Goal: Register for event/course

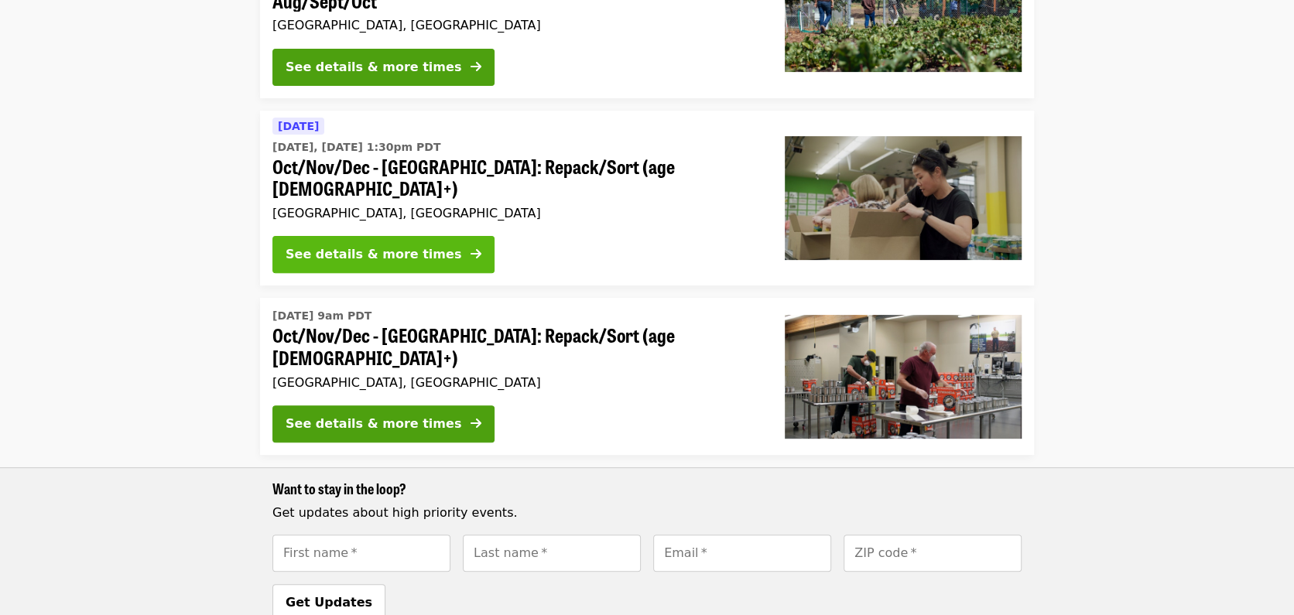
scroll to position [255, 0]
click at [381, 245] on div "See details & more times" at bounding box center [374, 254] width 176 height 19
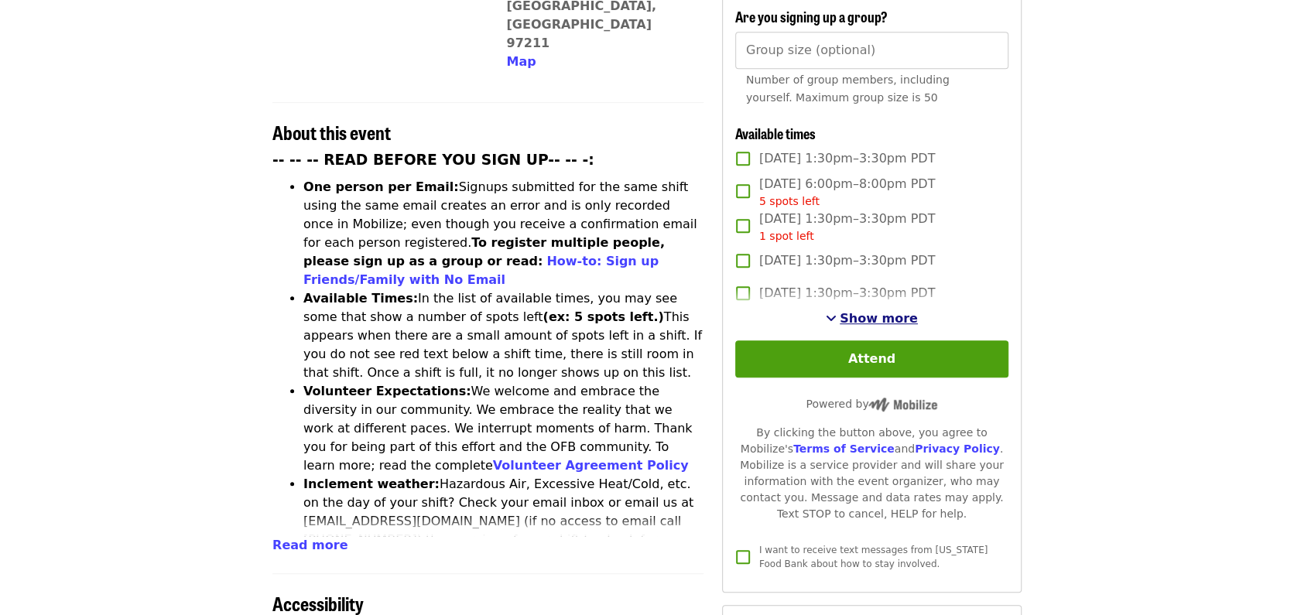
scroll to position [513, 0]
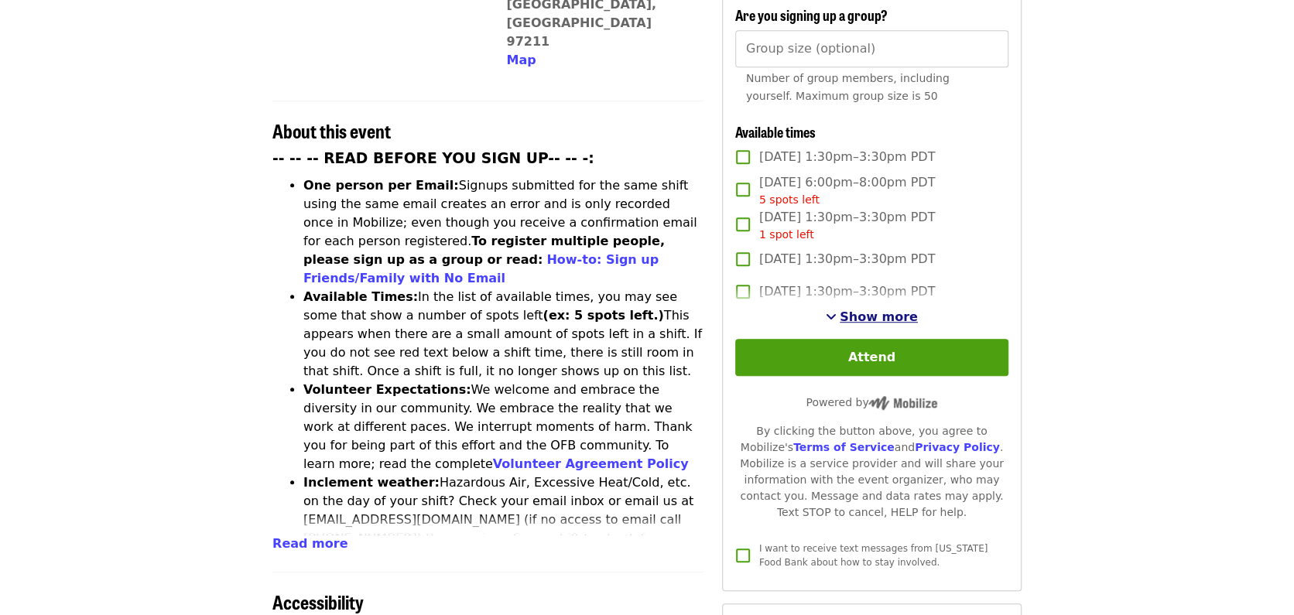
click at [879, 313] on span "Show more" at bounding box center [879, 317] width 78 height 15
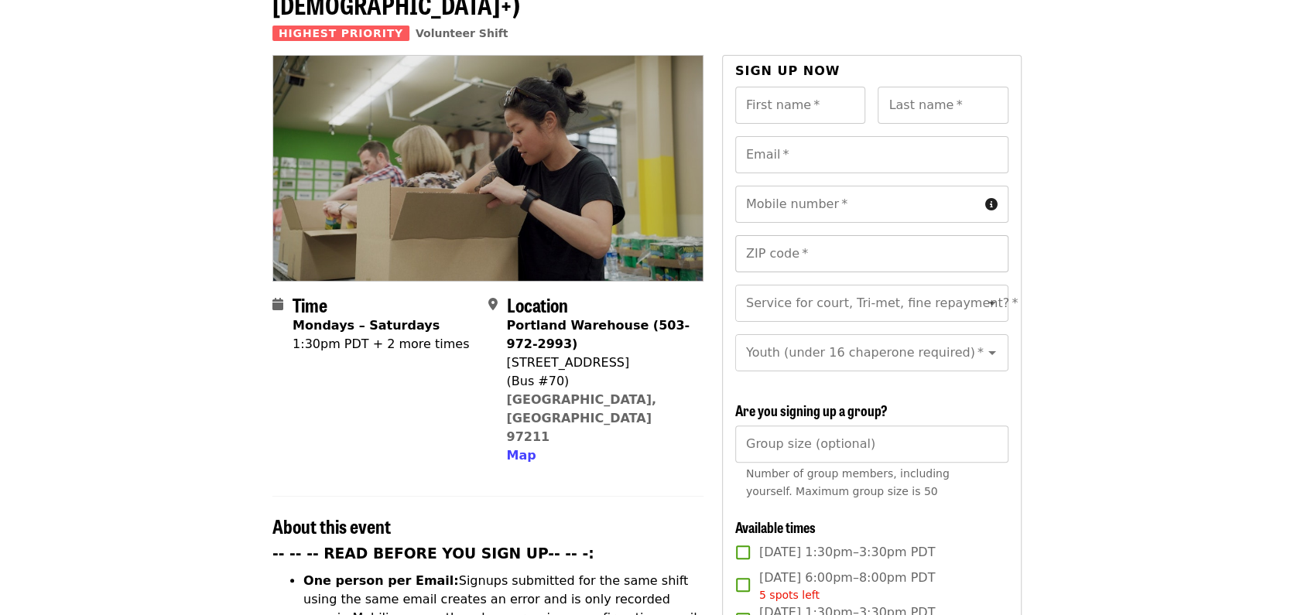
scroll to position [0, 0]
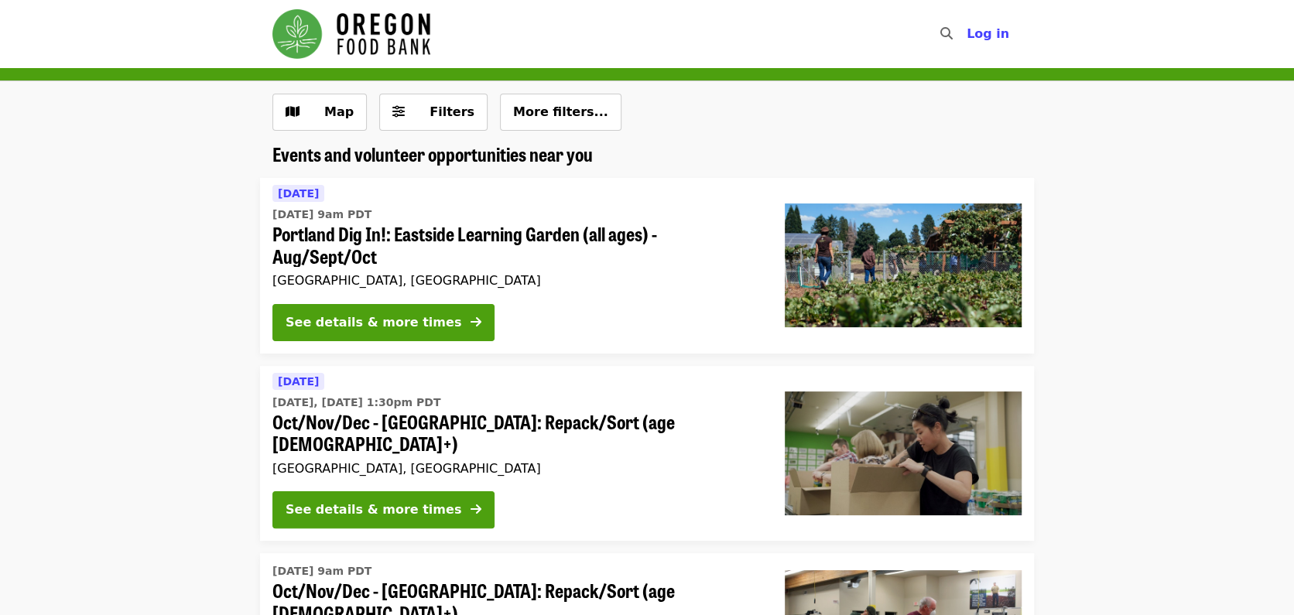
scroll to position [255, 0]
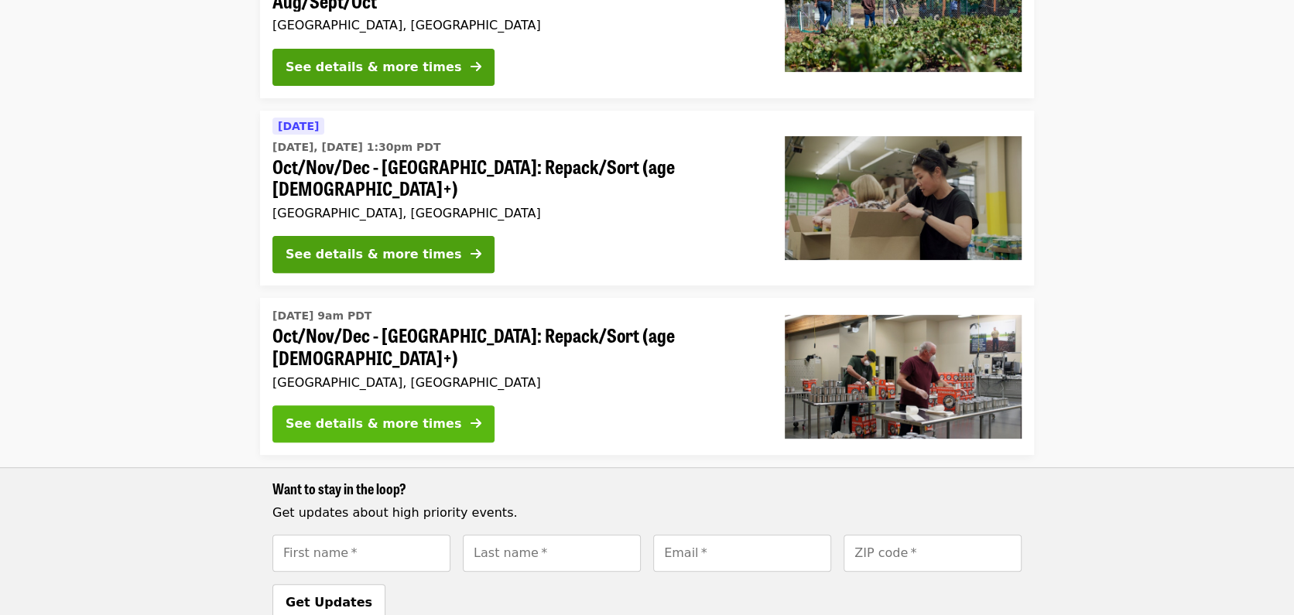
click at [388, 406] on button "See details & more times" at bounding box center [383, 424] width 222 height 37
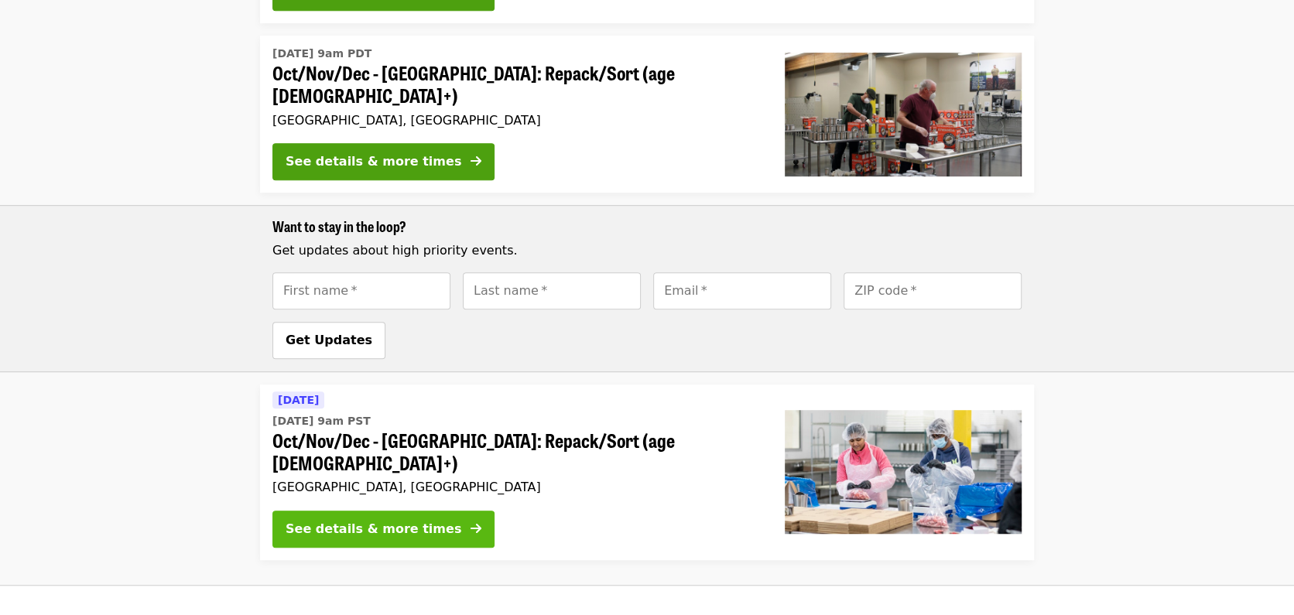
scroll to position [515, 0]
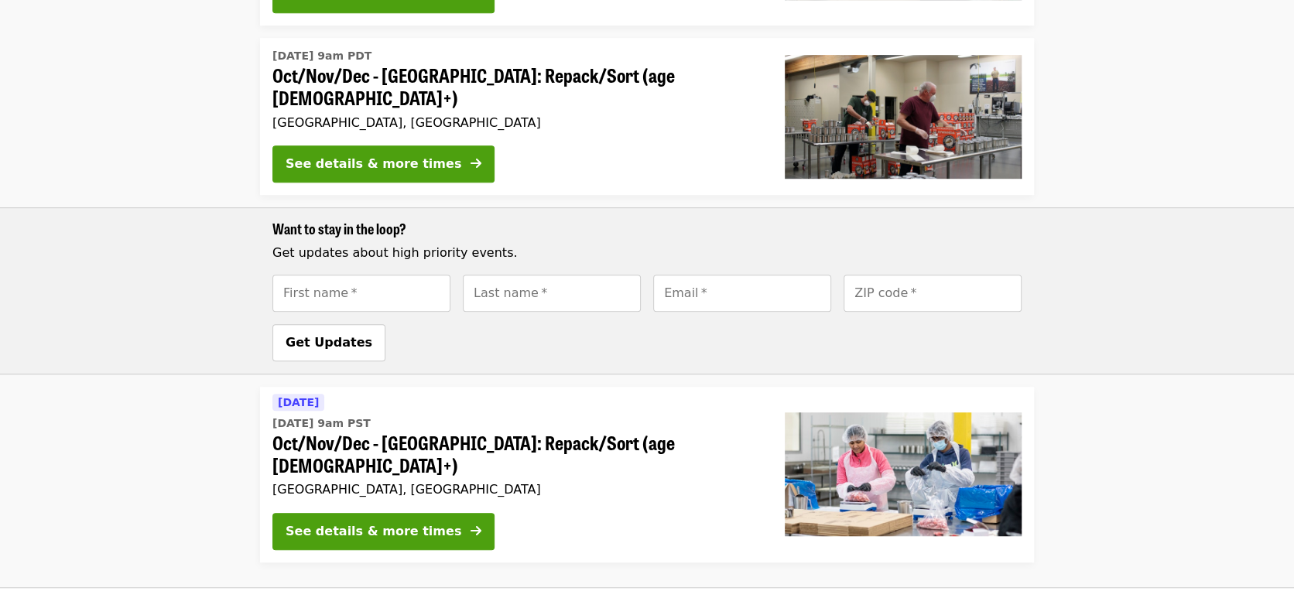
click at [372, 522] on div "See details & more times" at bounding box center [374, 531] width 176 height 19
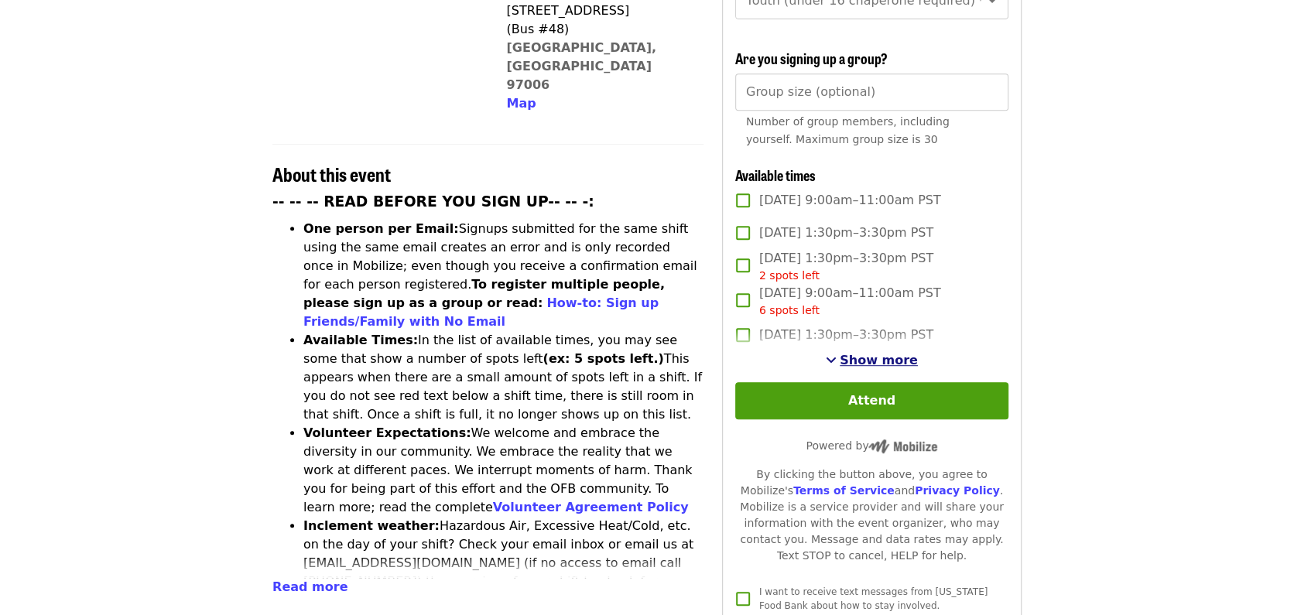
scroll to position [468, 0]
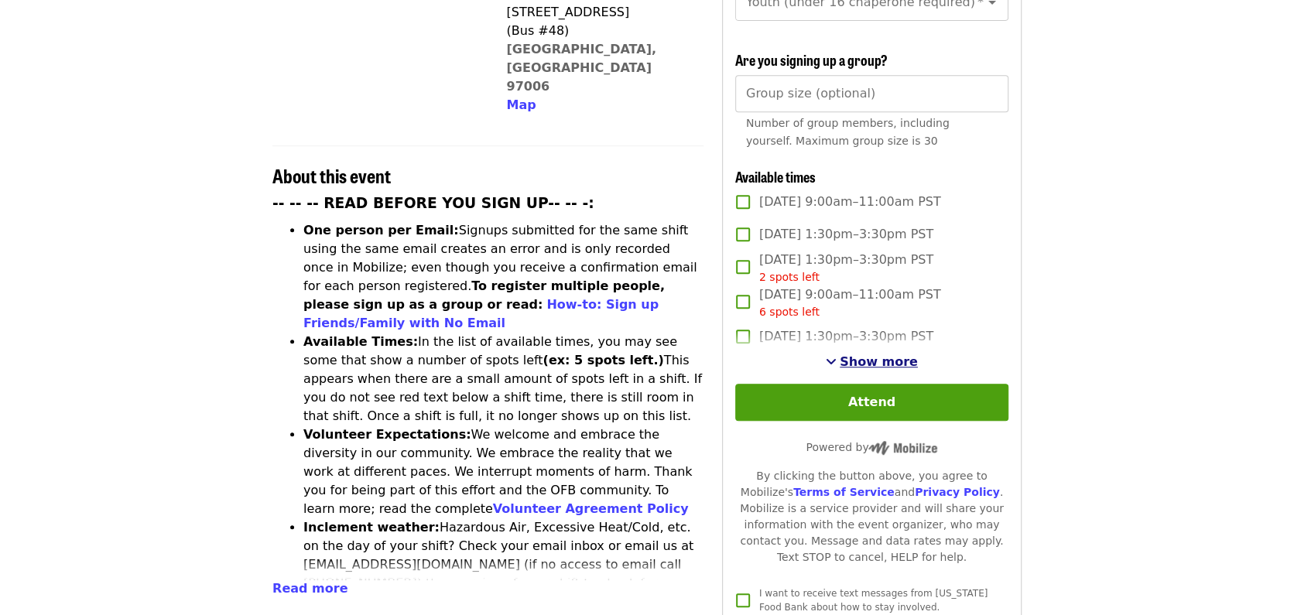
click at [887, 354] on span "Show more" at bounding box center [879, 361] width 78 height 15
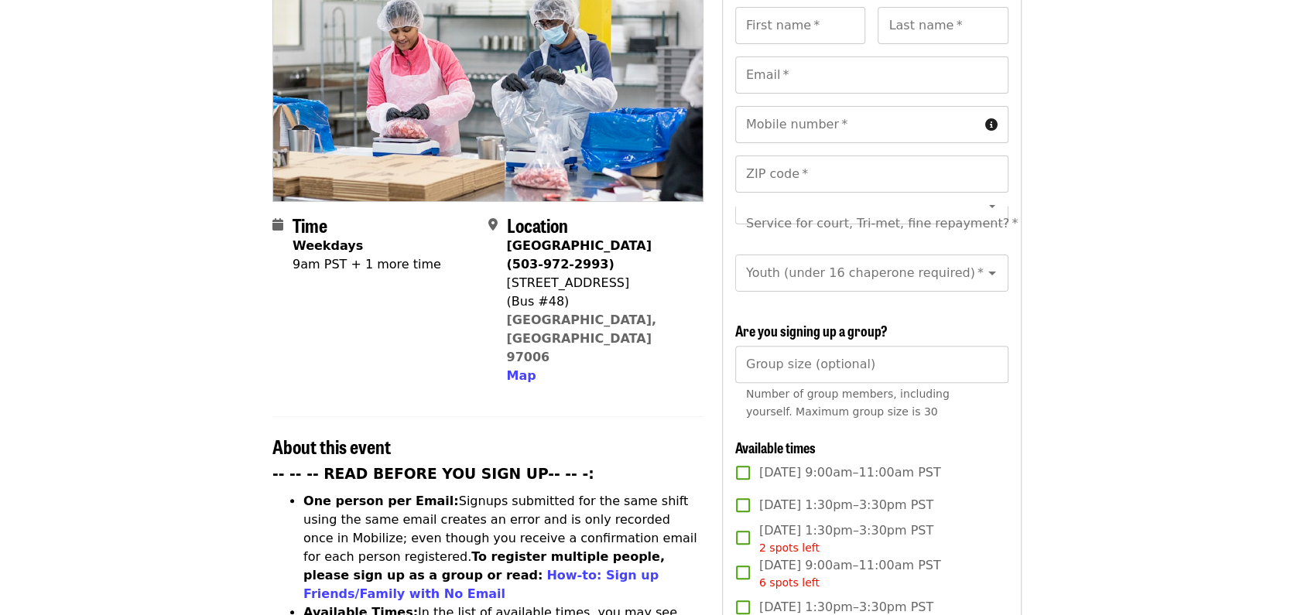
scroll to position [0, 0]
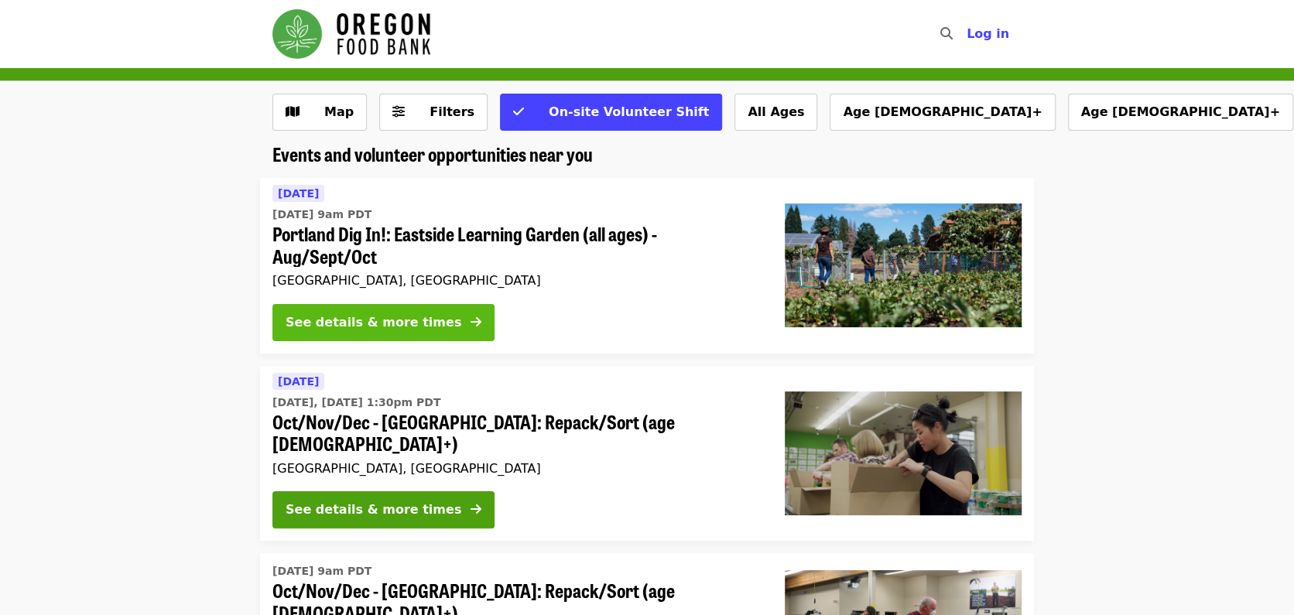
click at [327, 317] on div "See details & more times" at bounding box center [374, 322] width 176 height 19
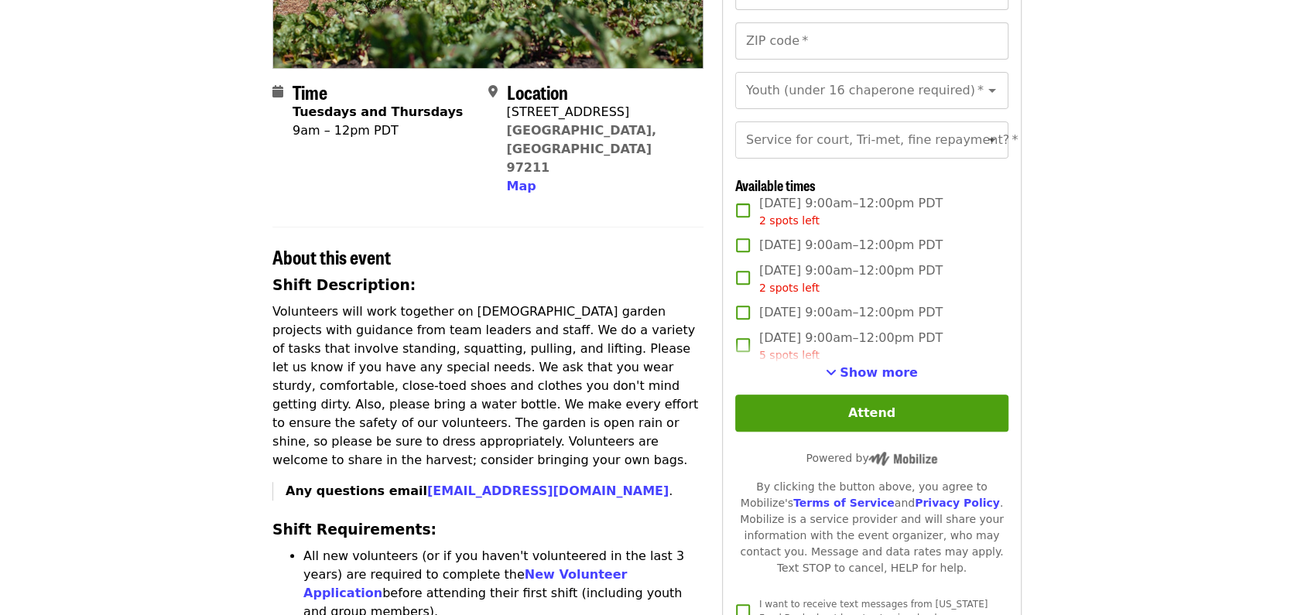
scroll to position [312, 0]
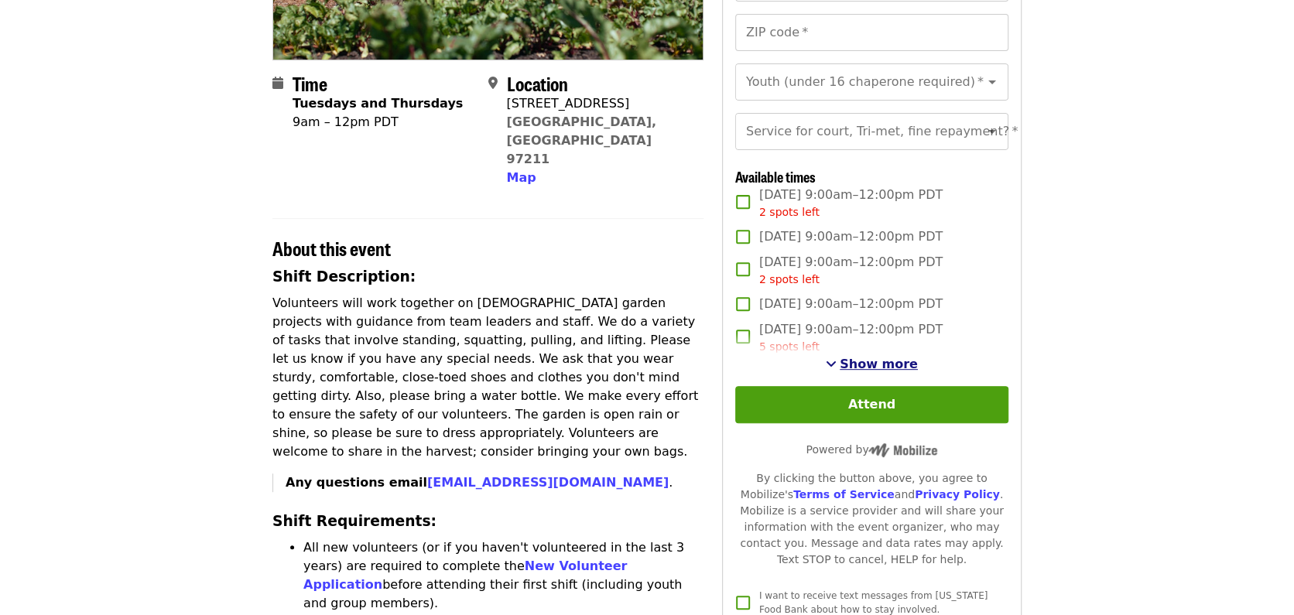
click at [865, 372] on span "Show more" at bounding box center [879, 364] width 78 height 15
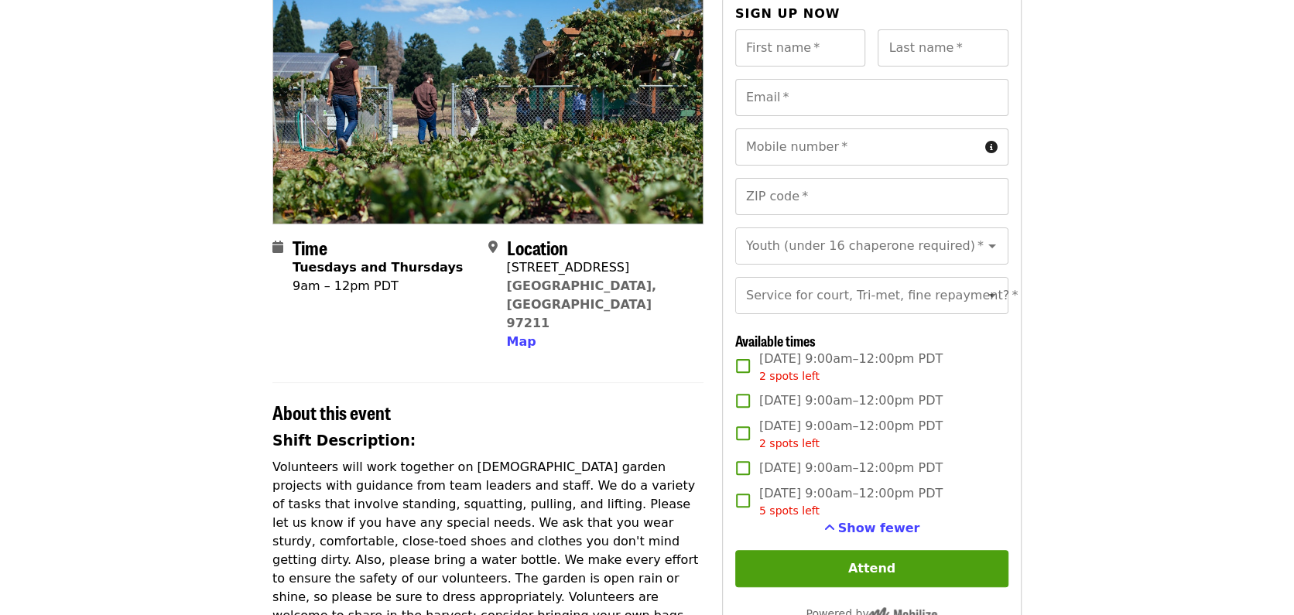
scroll to position [0, 0]
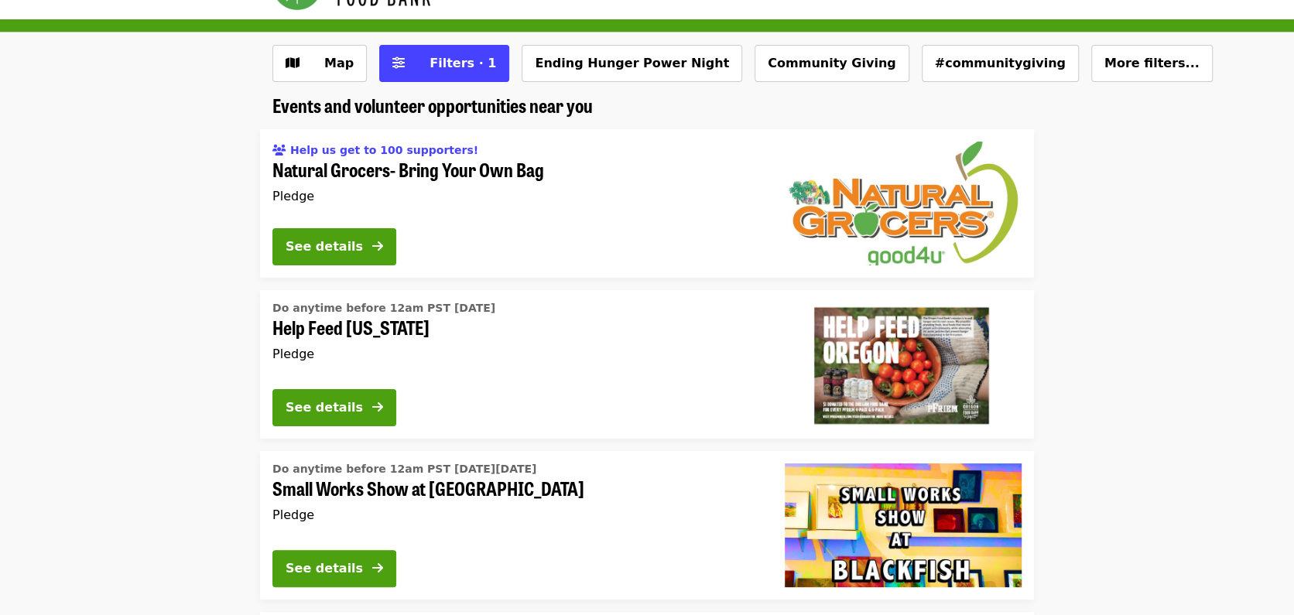
scroll to position [47, 0]
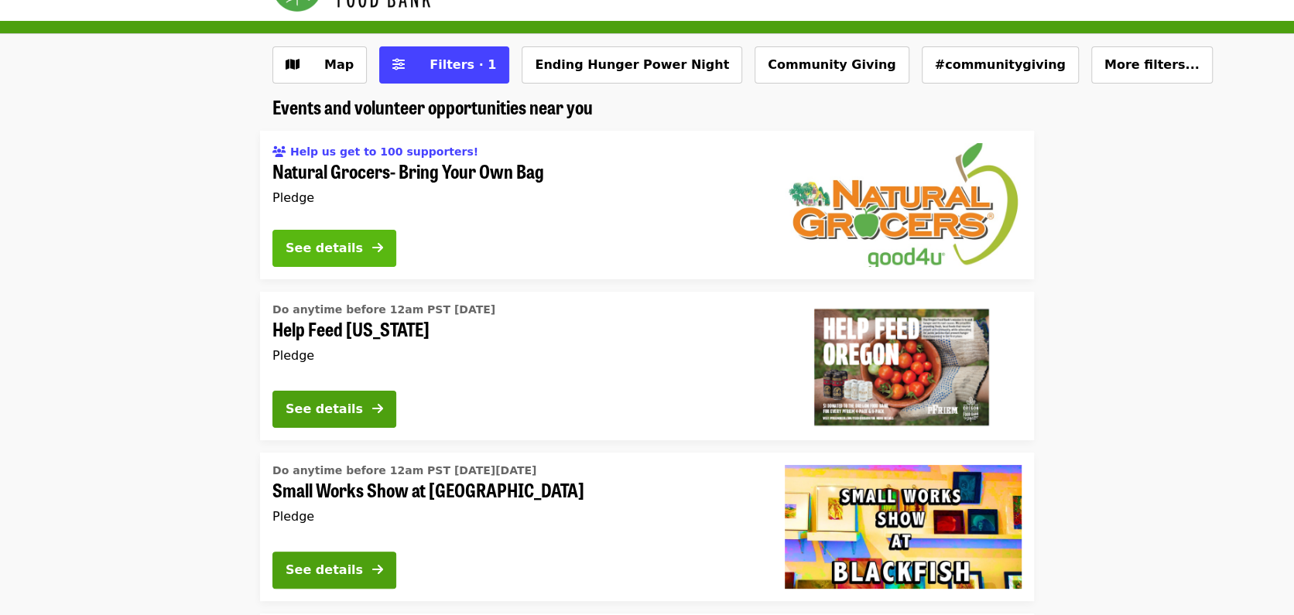
click at [375, 250] on icon "arrow-right icon" at bounding box center [377, 248] width 11 height 15
